Goal: Task Accomplishment & Management: Use online tool/utility

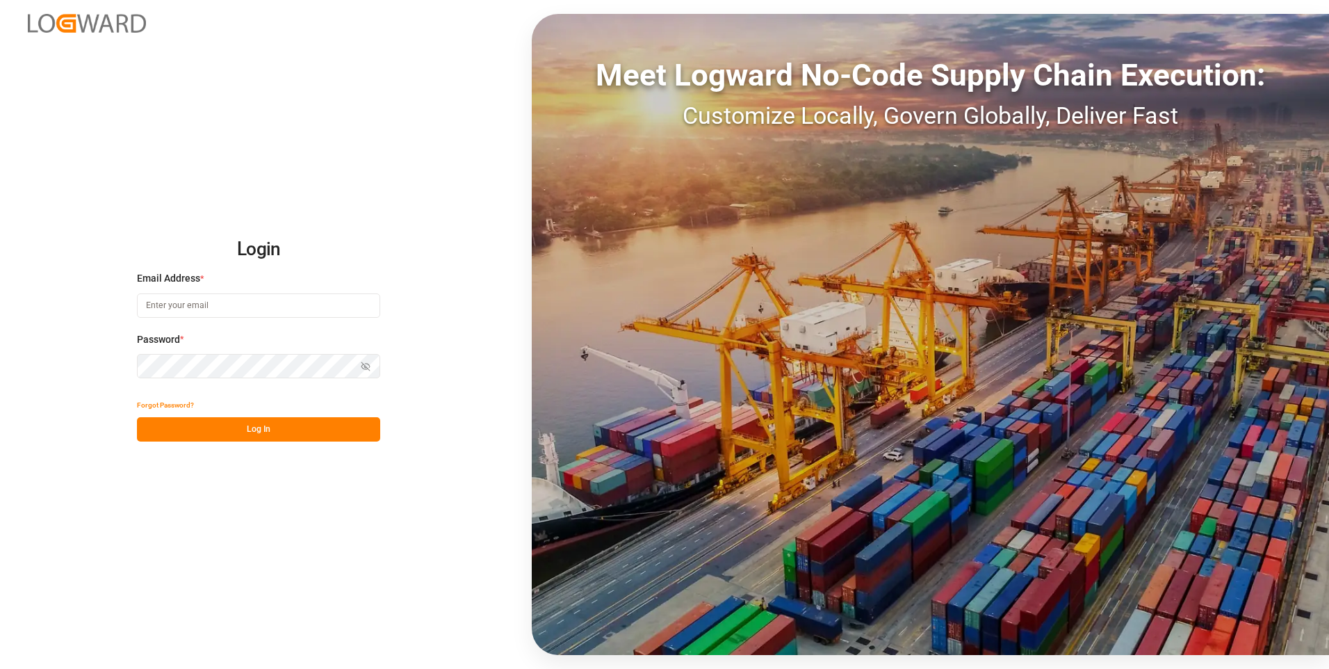
type input "[EMAIL_ADDRESS][DOMAIN_NAME]"
click at [236, 428] on button "Log In" at bounding box center [258, 429] width 243 height 24
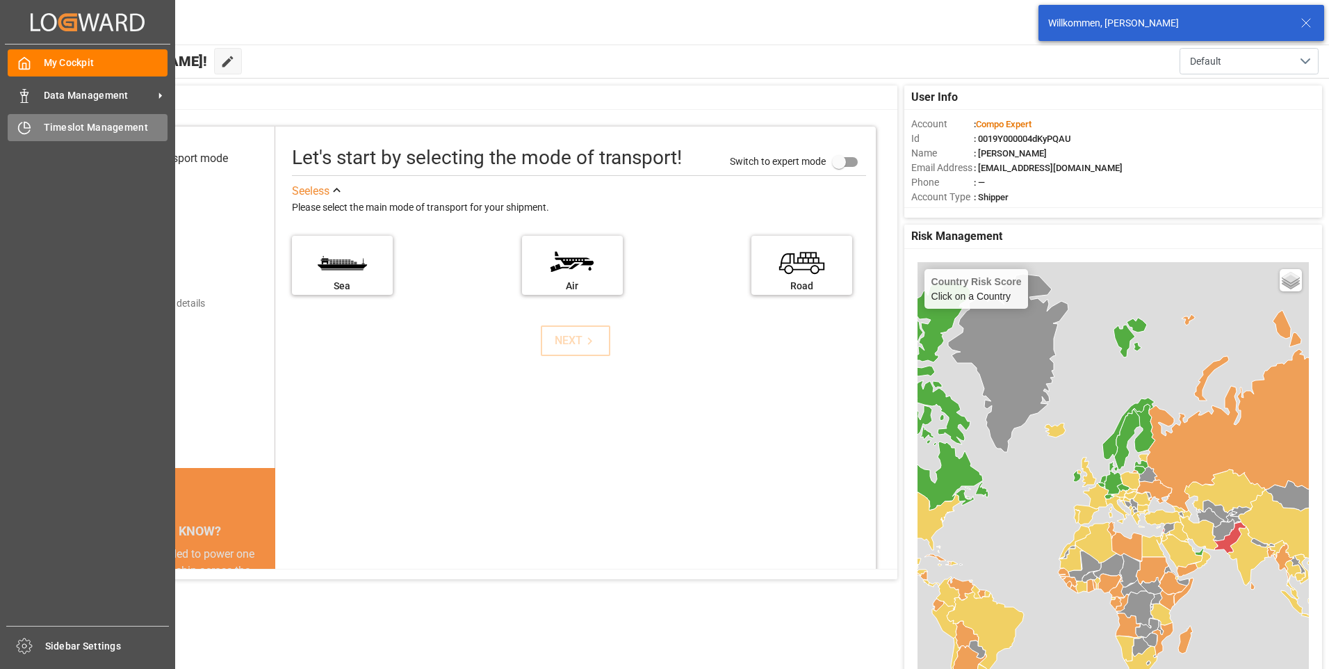
click at [31, 122] on icon at bounding box center [24, 128] width 14 height 14
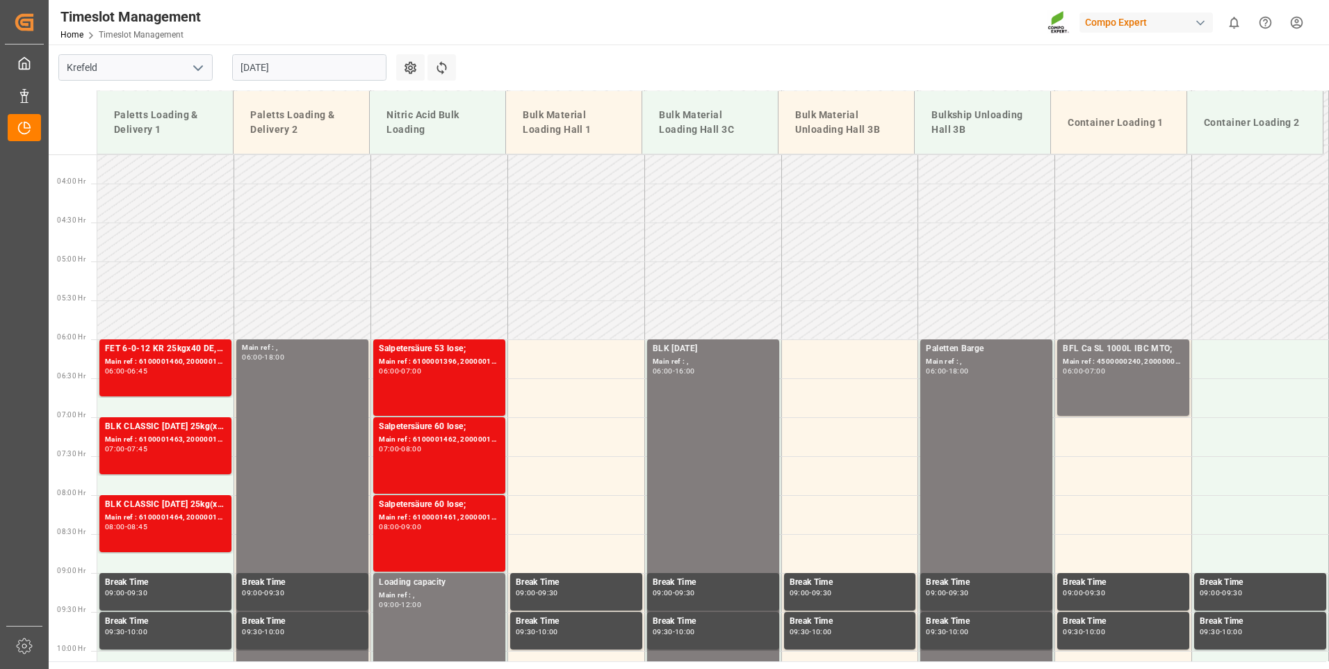
scroll to position [395, 0]
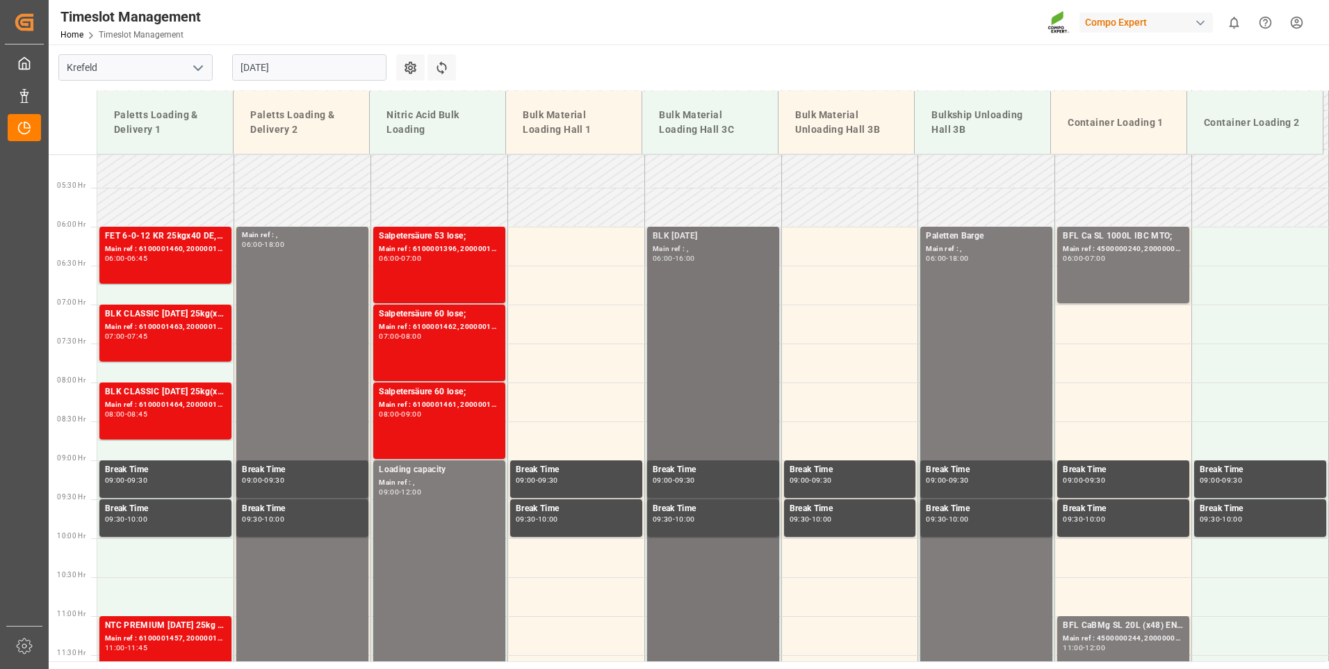
click at [707, 245] on div "Main ref : ," at bounding box center [713, 249] width 121 height 12
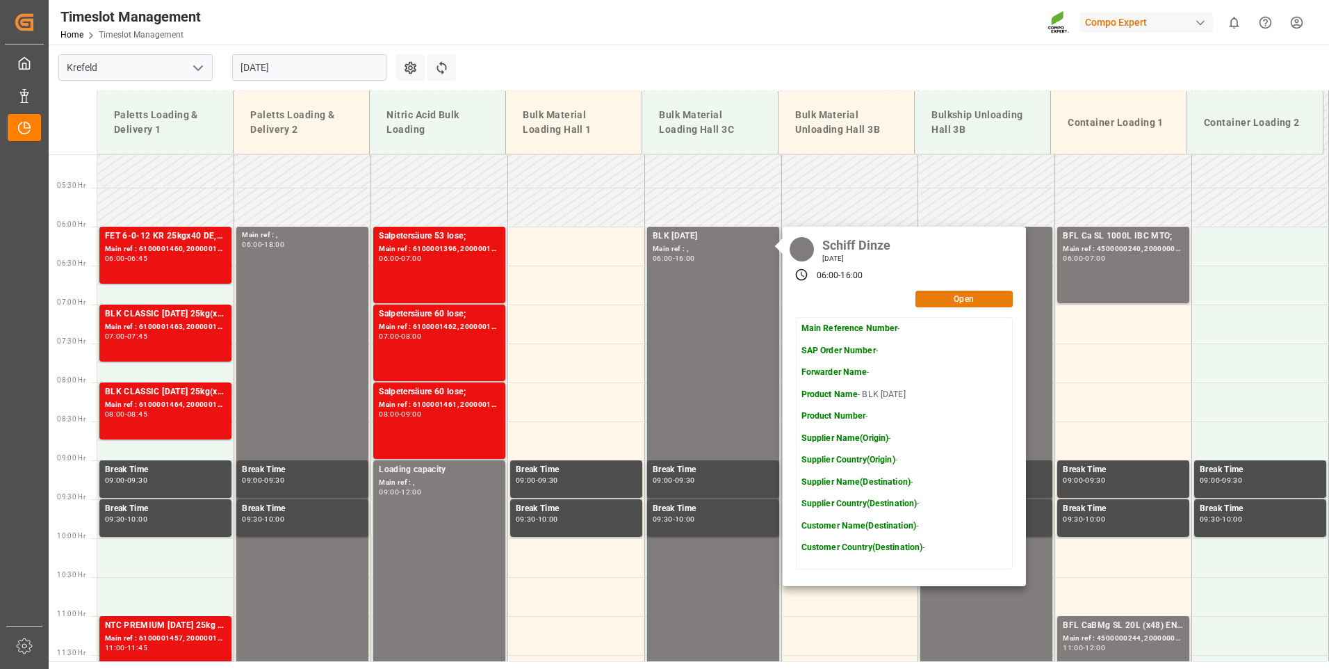
click at [953, 298] on button "Open" at bounding box center [963, 298] width 97 height 17
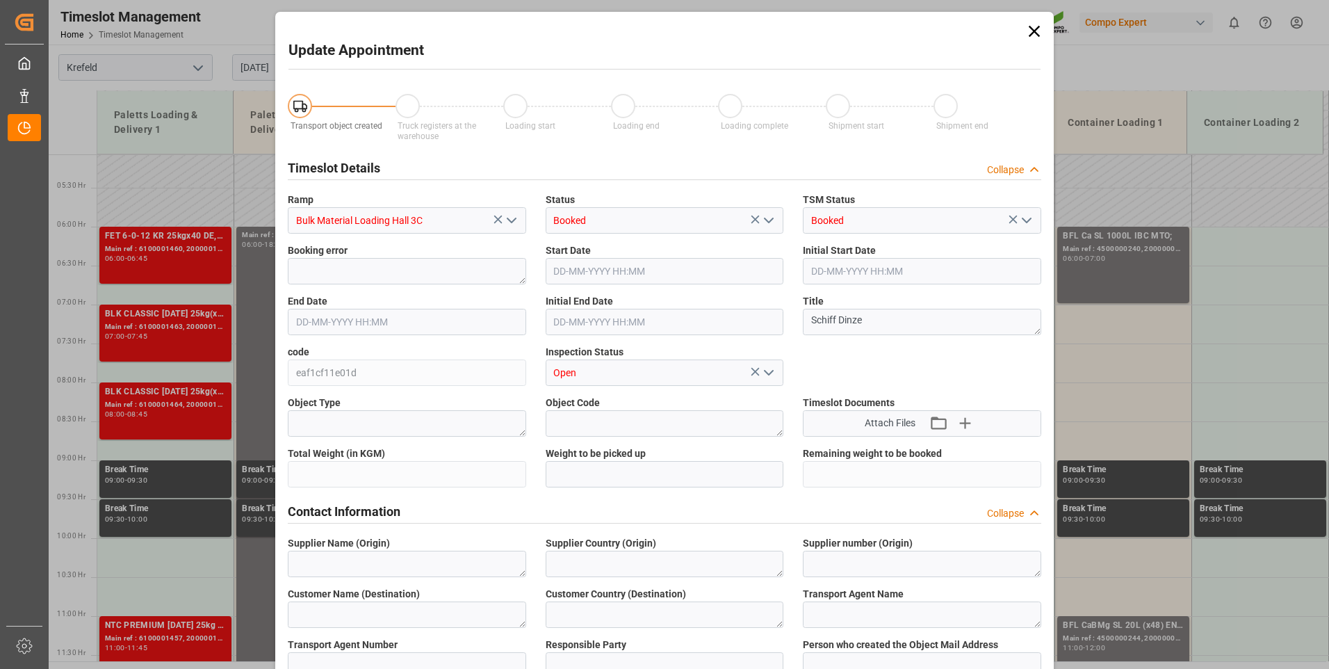
type input "1400000"
type input "[DATE] 06:00"
type input "[DATE] 16:00"
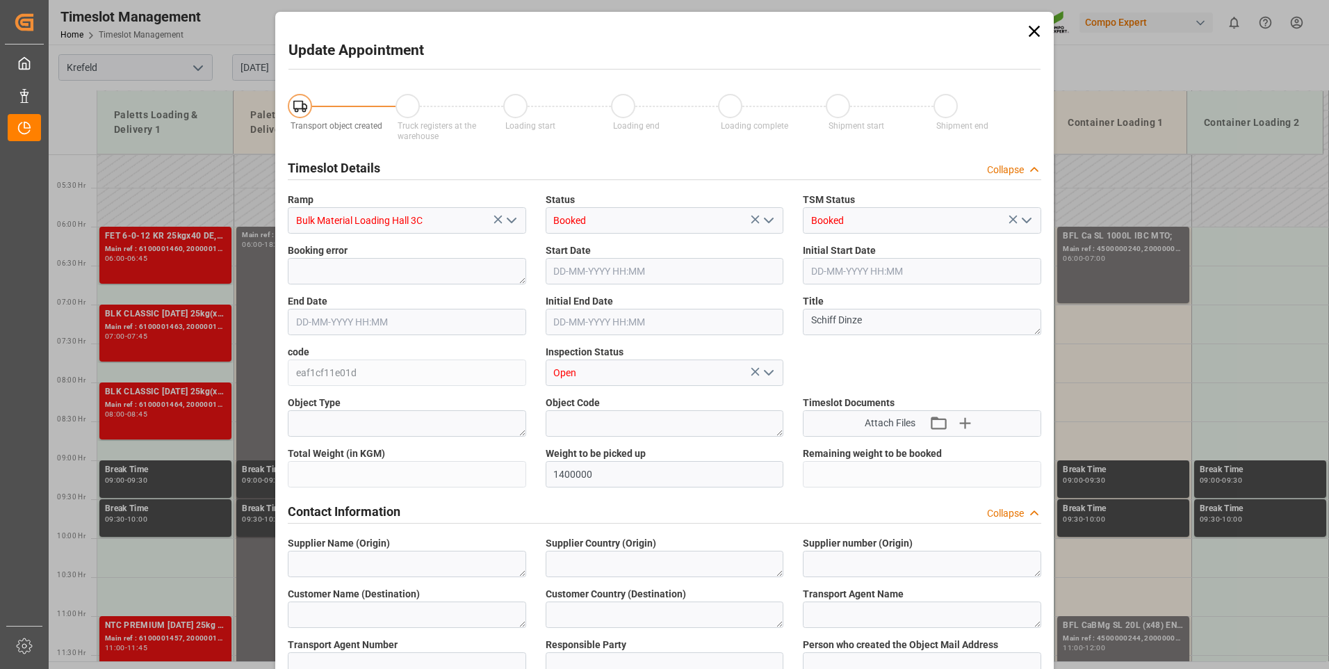
type input "[DATE] 14:00"
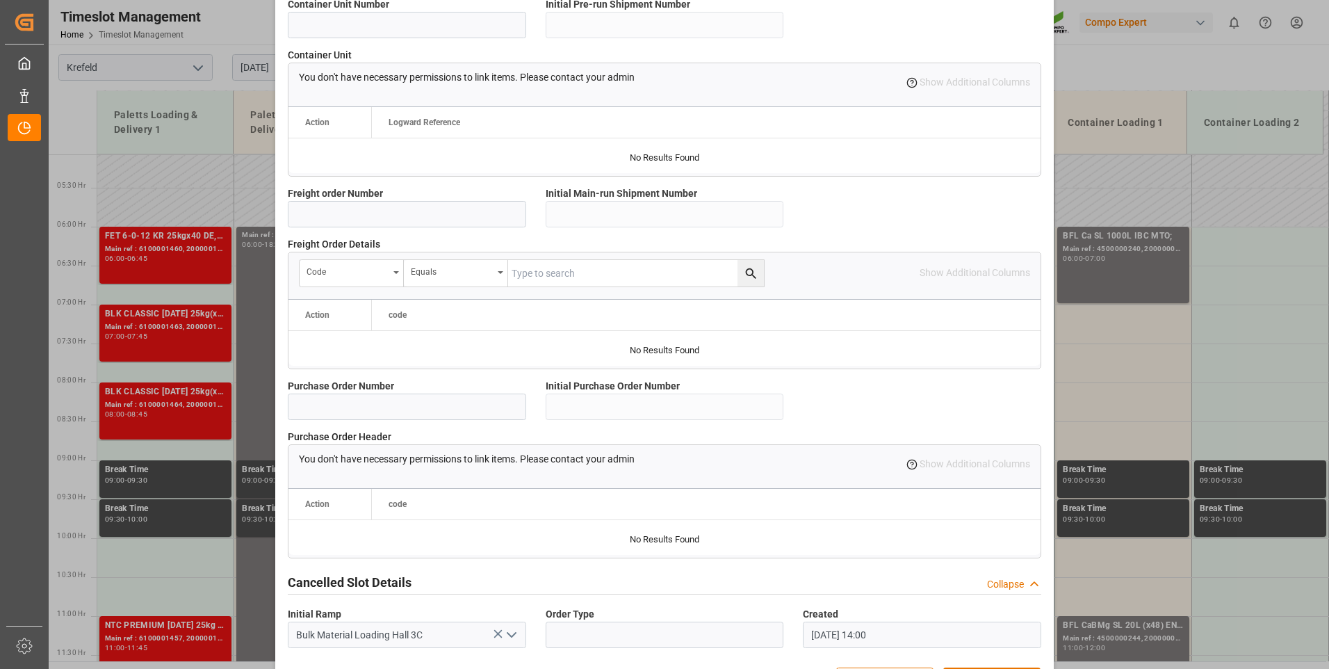
scroll to position [1161, 0]
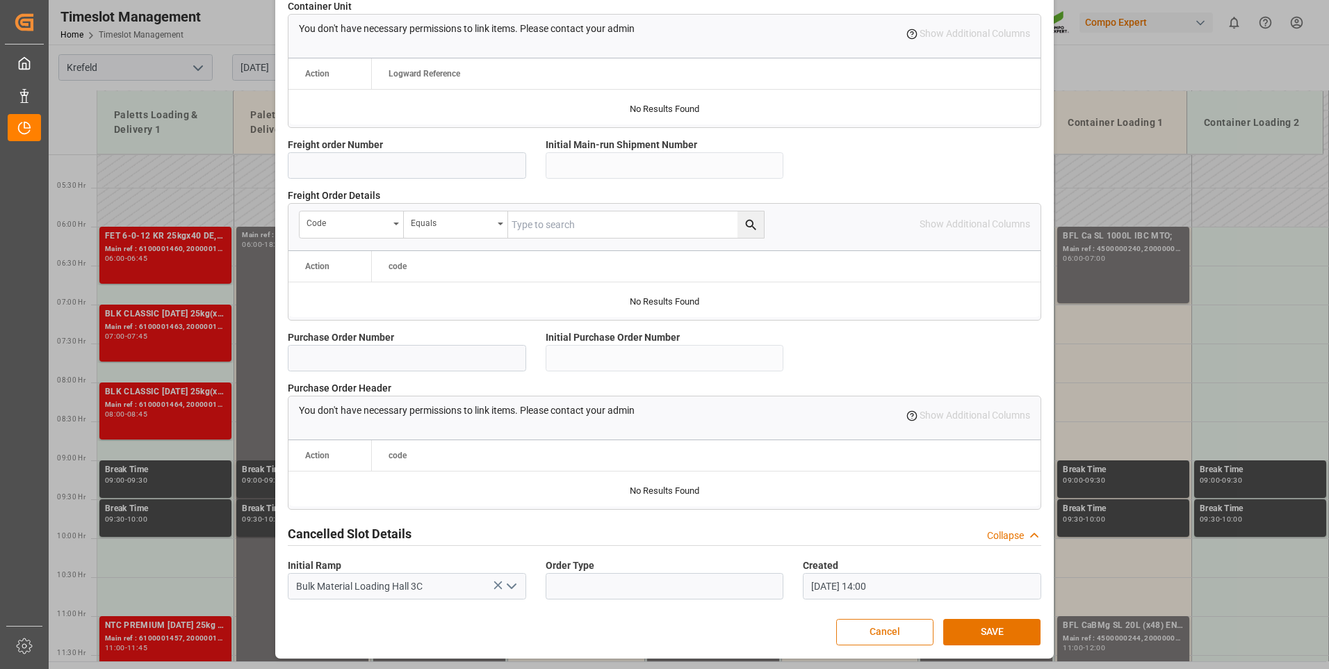
click at [872, 637] on button "Cancel" at bounding box center [884, 632] width 97 height 26
